Goal: Find specific page/section: Find specific page/section

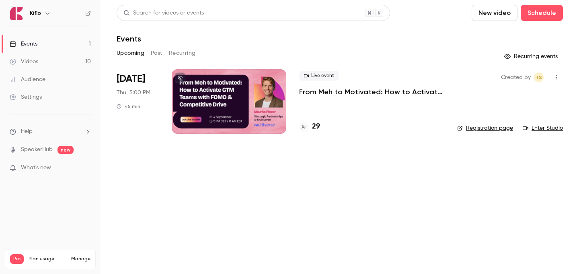
click at [84, 10] on div "Kiflo" at bounding box center [50, 13] width 81 height 14
click at [86, 12] on icon at bounding box center [88, 13] width 6 height 6
click at [181, 80] on button at bounding box center [180, 77] width 10 height 10
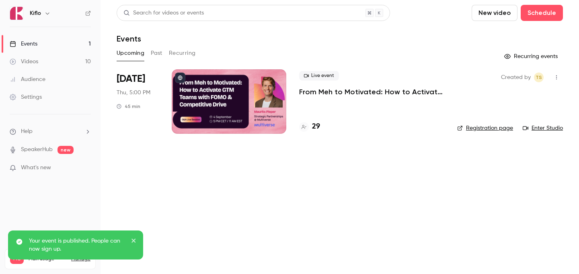
click at [86, 16] on div "Kiflo" at bounding box center [50, 13] width 81 height 14
click at [86, 13] on icon at bounding box center [88, 13] width 6 height 6
